Goal: Information Seeking & Learning: Find specific fact

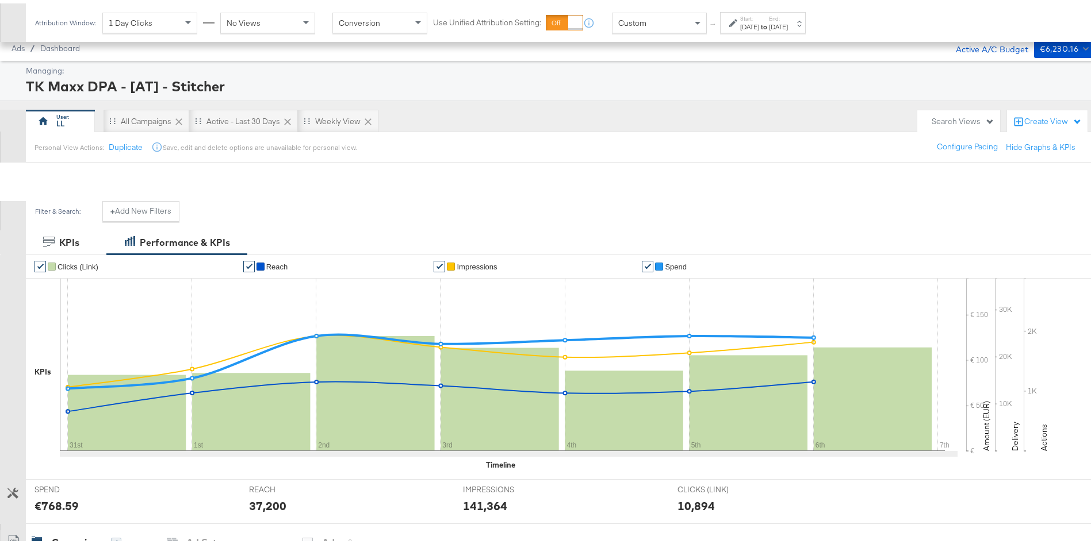
scroll to position [363, 0]
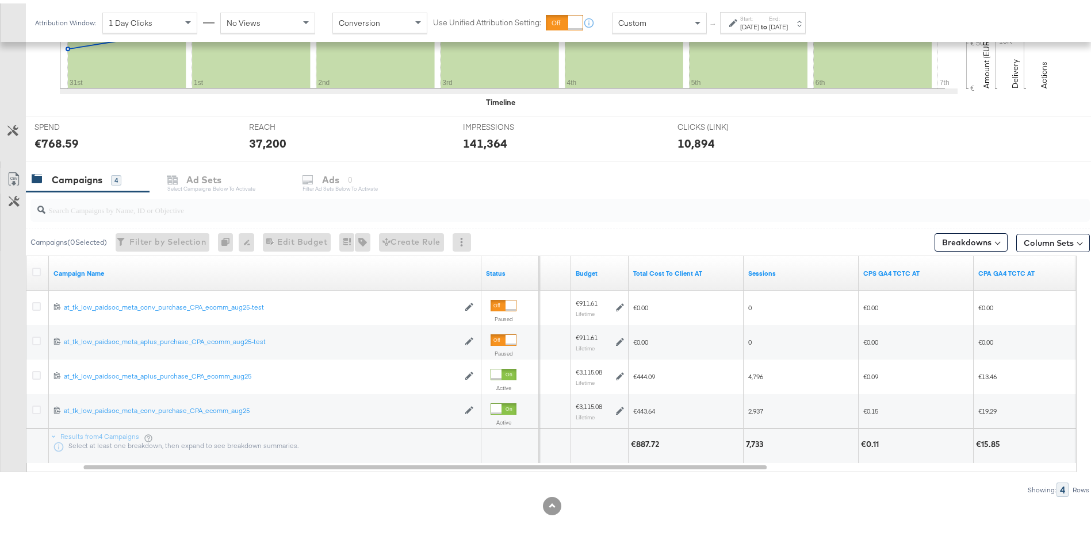
click at [640, 436] on div "€887.72" at bounding box center [647, 441] width 32 height 11
copy div "887.72"
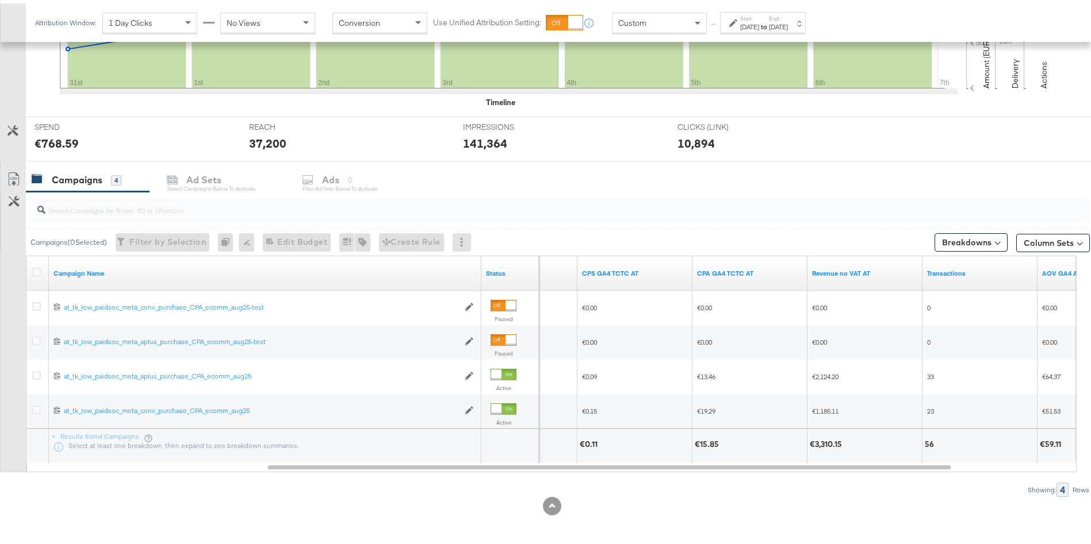
click at [815, 442] on div "€3,310.15" at bounding box center [827, 441] width 36 height 11
copy div "3,310.15"
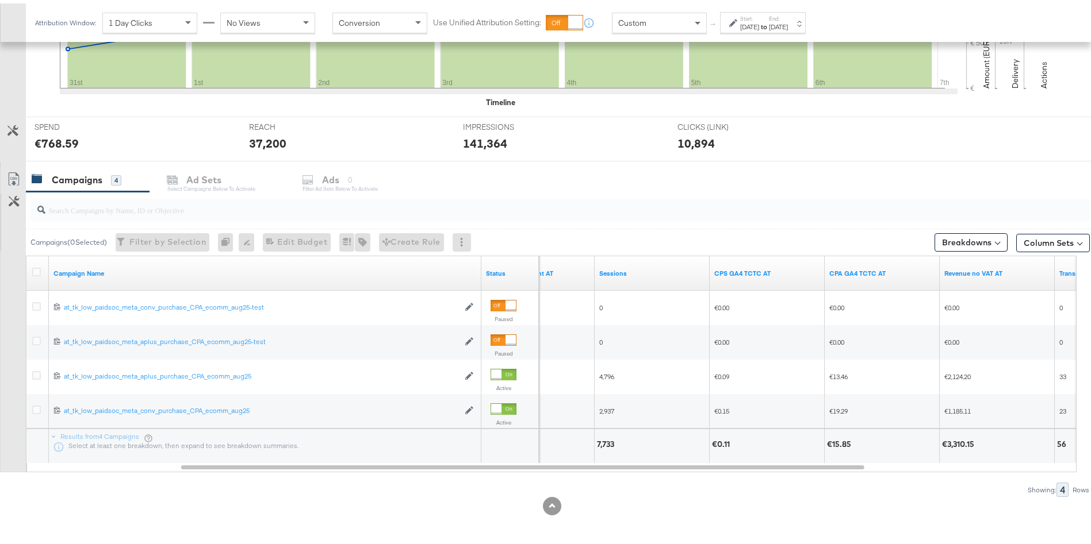
click at [609, 444] on div "7,733" at bounding box center [607, 441] width 21 height 11
copy div "7,733"
